Goal: Entertainment & Leisure: Consume media (video, audio)

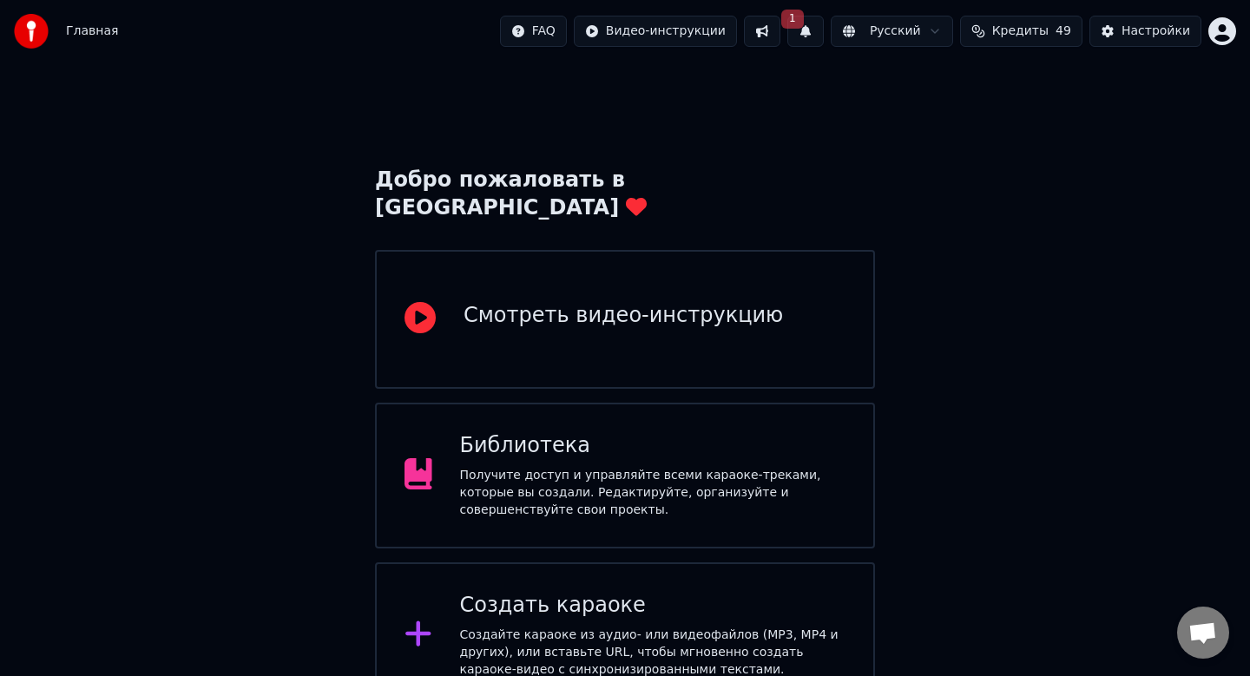
click at [765, 476] on div "Получите доступ и управляйте всеми караоке-треками, которые вы создали. Редакти…" at bounding box center [653, 493] width 386 height 52
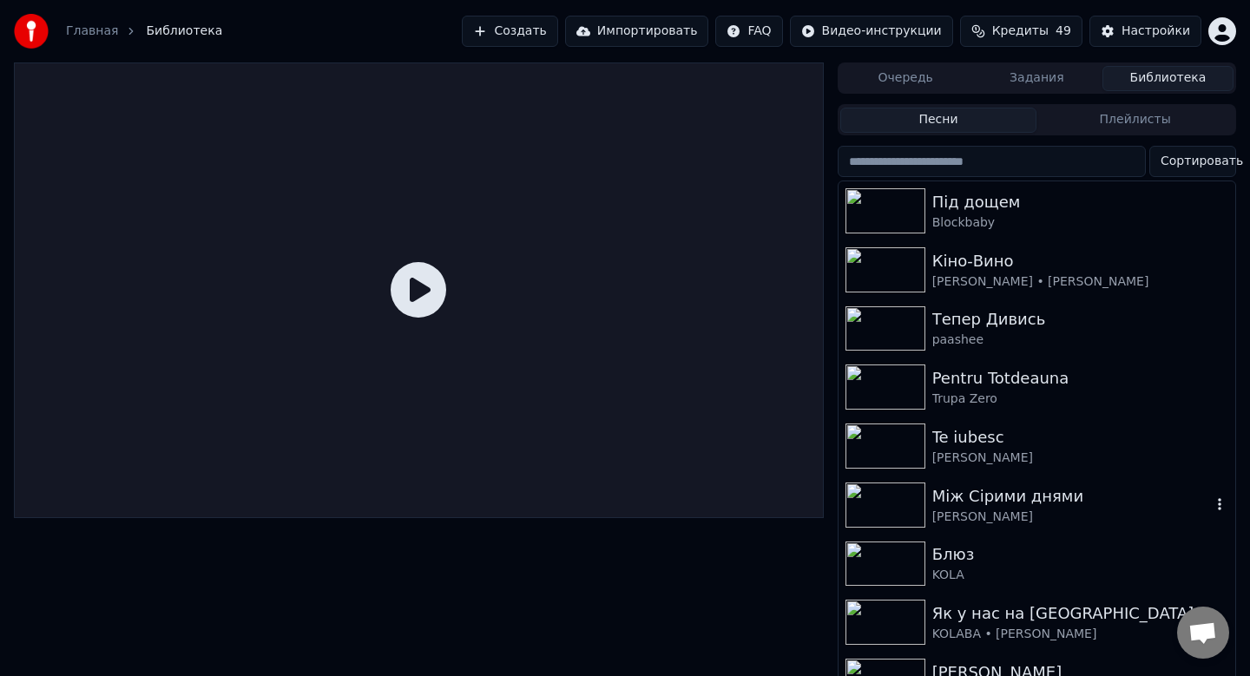
scroll to position [849, 0]
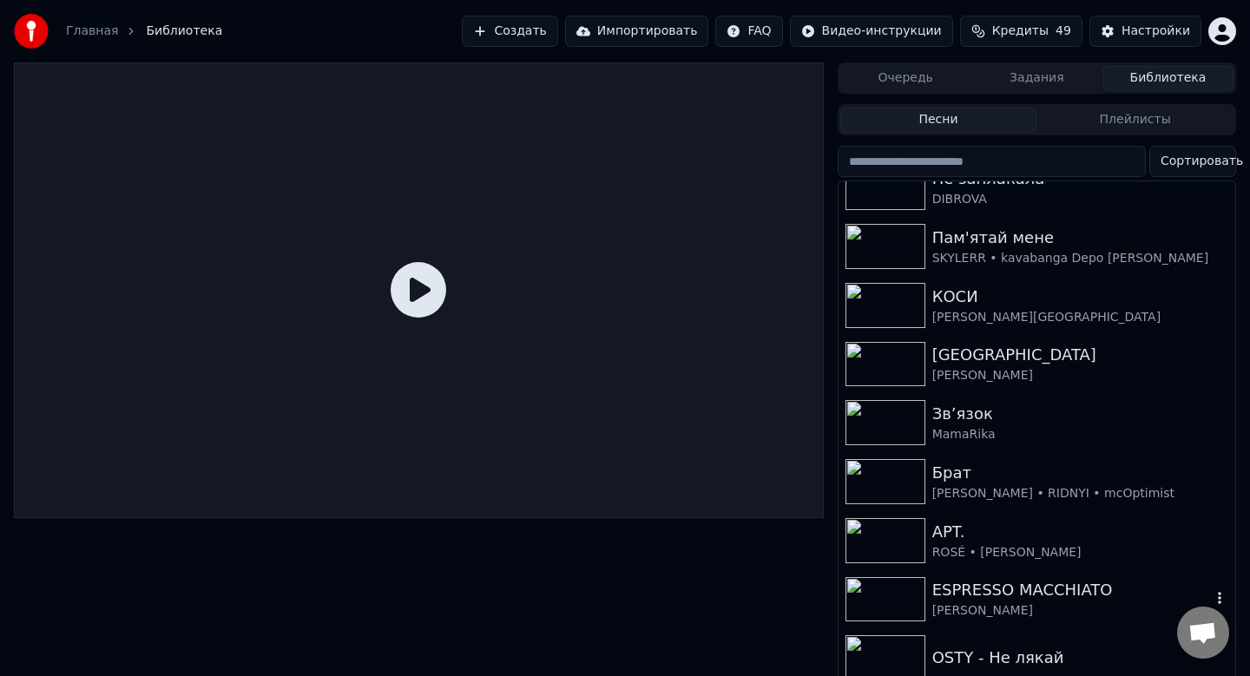
click at [894, 593] on img at bounding box center [885, 599] width 80 height 45
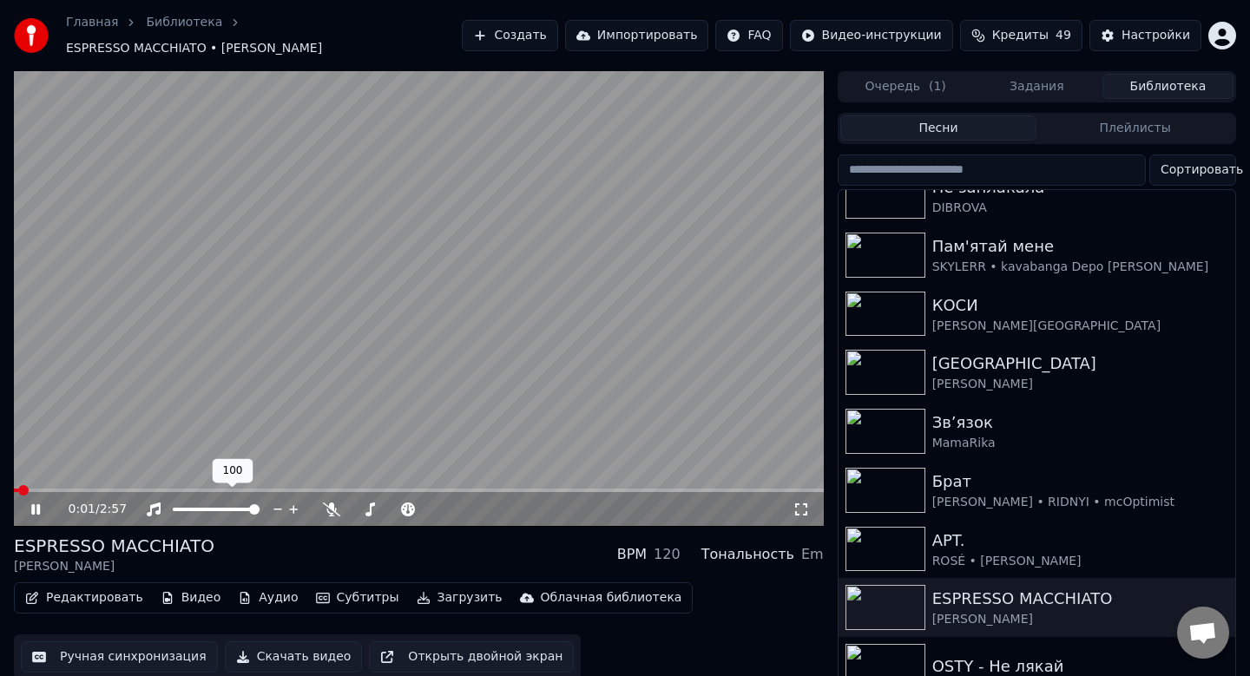
click at [234, 508] on span at bounding box center [216, 509] width 87 height 3
click at [388, 508] on span at bounding box center [394, 509] width 87 height 3
click at [384, 504] on span at bounding box center [383, 509] width 10 height 10
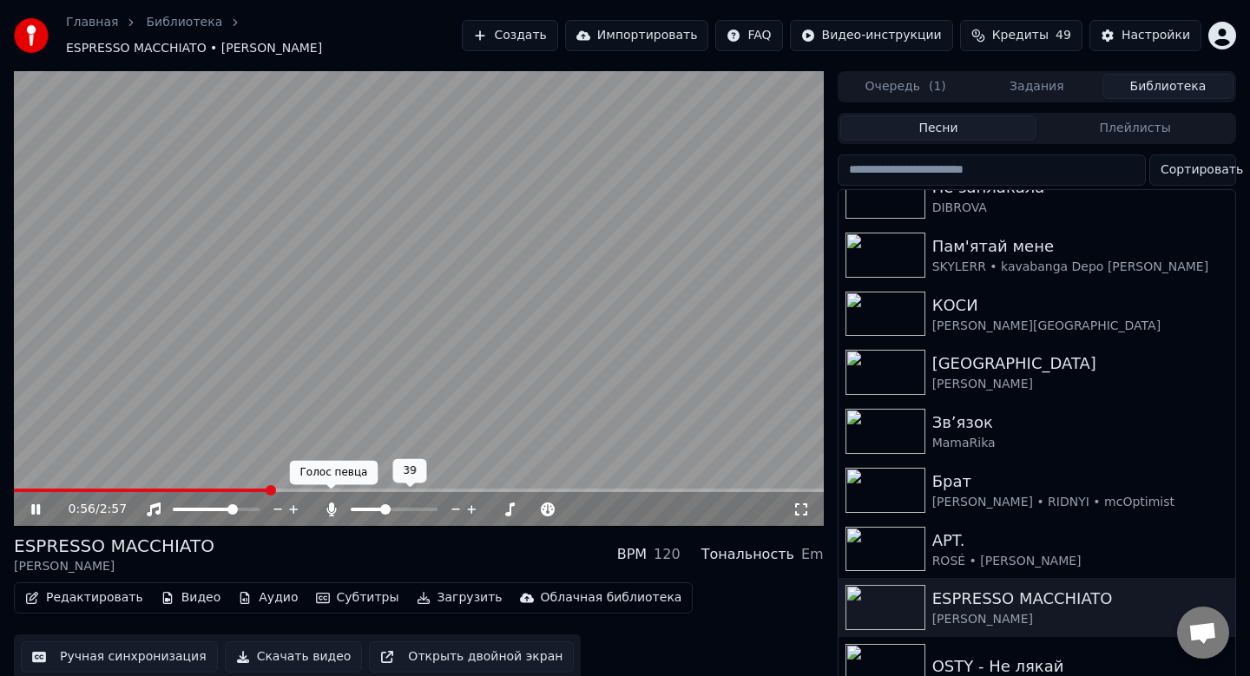
click at [331, 503] on icon at bounding box center [331, 510] width 10 height 14
click at [395, 501] on div at bounding box center [410, 509] width 140 height 17
click at [395, 508] on span at bounding box center [394, 509] width 87 height 3
click at [353, 508] on span at bounding box center [352, 509] width 3 height 3
click at [389, 508] on span at bounding box center [394, 509] width 87 height 3
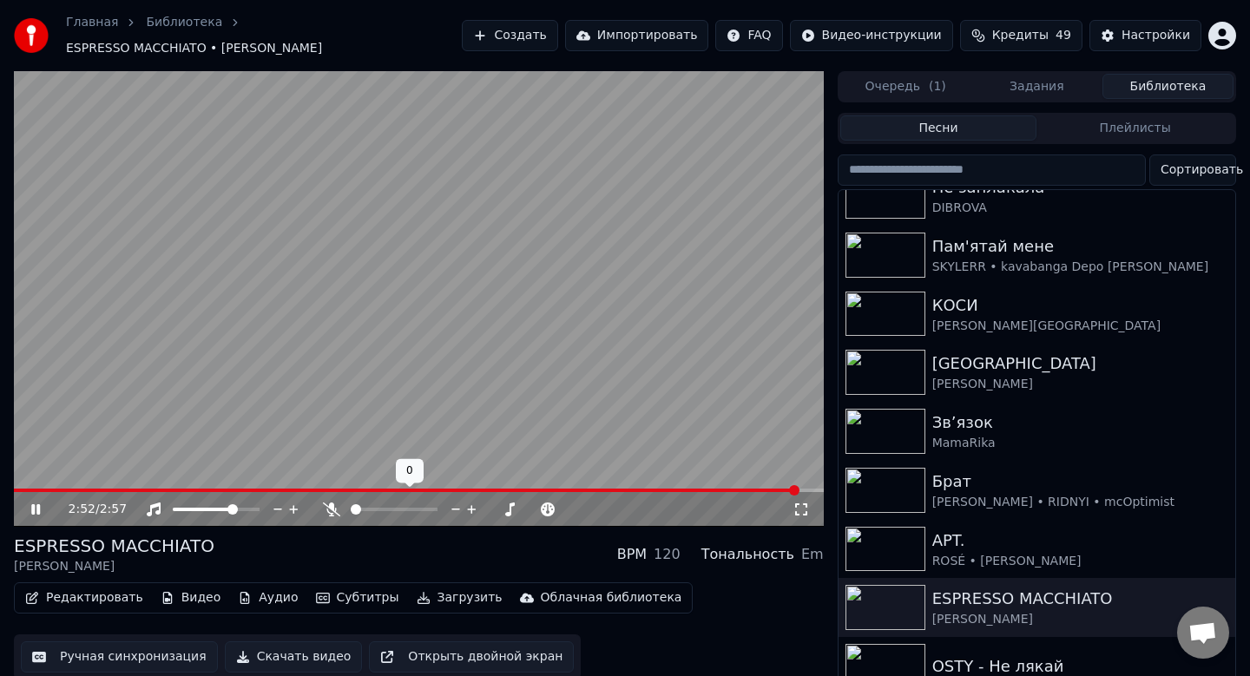
click at [323, 514] on div "2:52 / 2:57" at bounding box center [419, 509] width 810 height 35
click at [36, 503] on icon at bounding box center [48, 510] width 41 height 14
